Goal: Navigation & Orientation: Find specific page/section

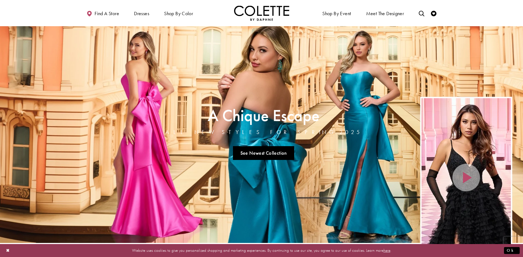
click at [462, 11] on div "Primary block" at bounding box center [261, 13] width 523 height 26
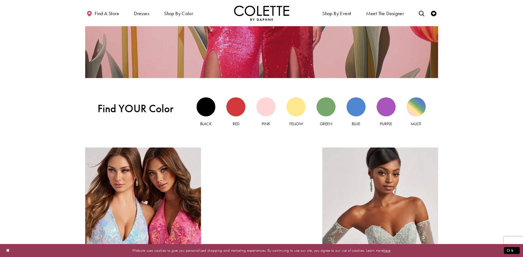
scroll to position [597, 0]
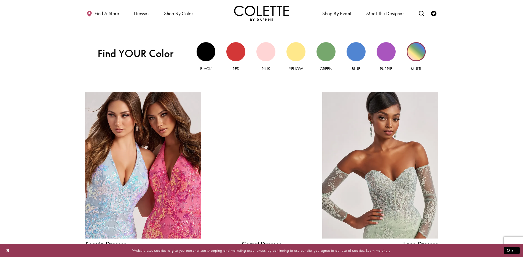
click at [416, 51] on div "Multi view" at bounding box center [416, 51] width 19 height 19
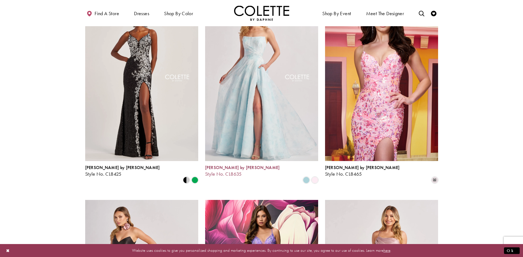
scroll to position [92, 0]
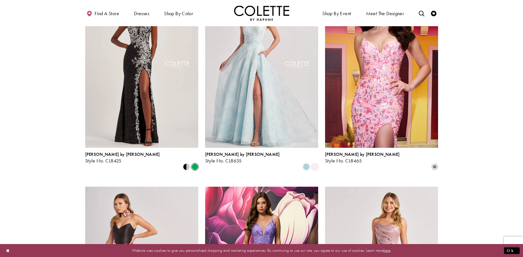
click at [195, 163] on span "Product List" at bounding box center [195, 166] width 7 height 7
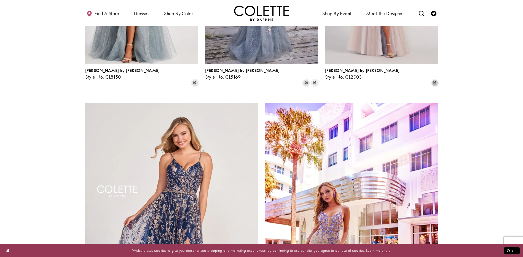
scroll to position [493, 0]
